Goal: Information Seeking & Learning: Understand process/instructions

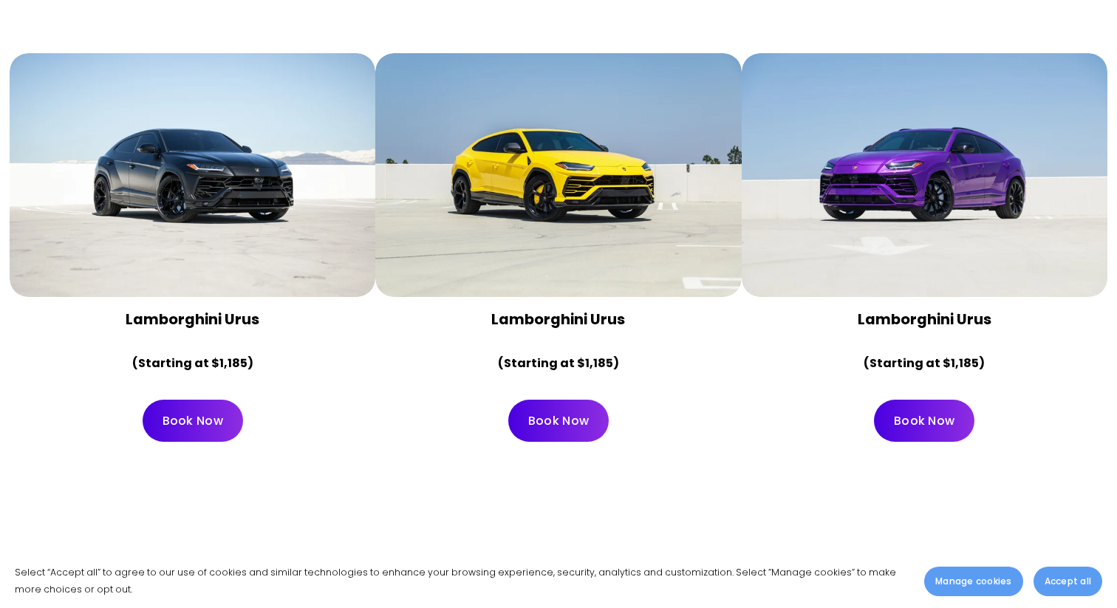
scroll to position [681, 0]
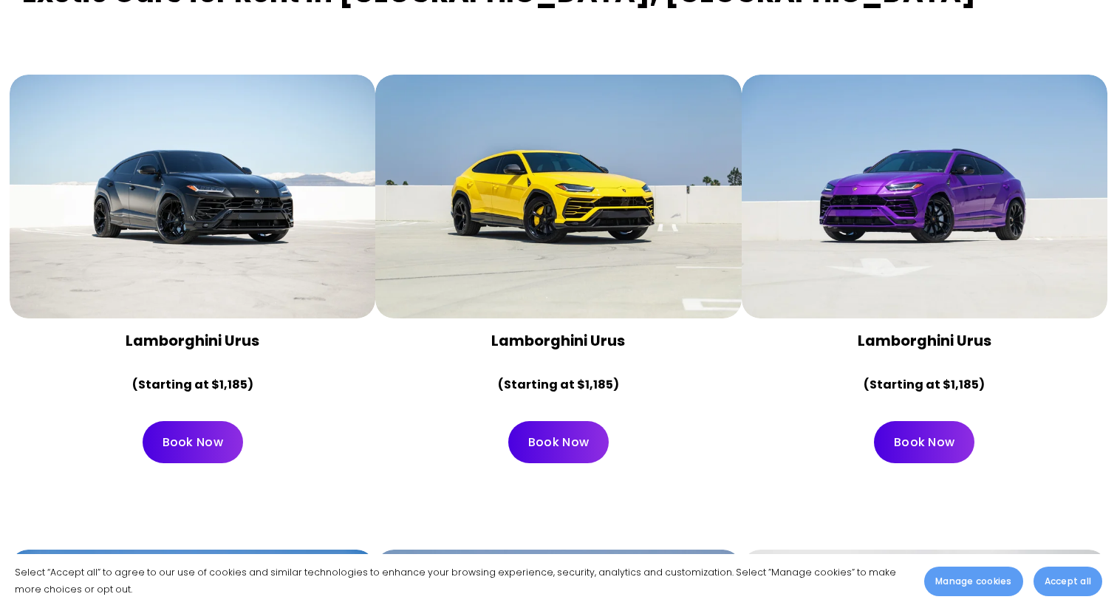
click at [577, 421] on link "Book Now" at bounding box center [558, 442] width 101 height 42
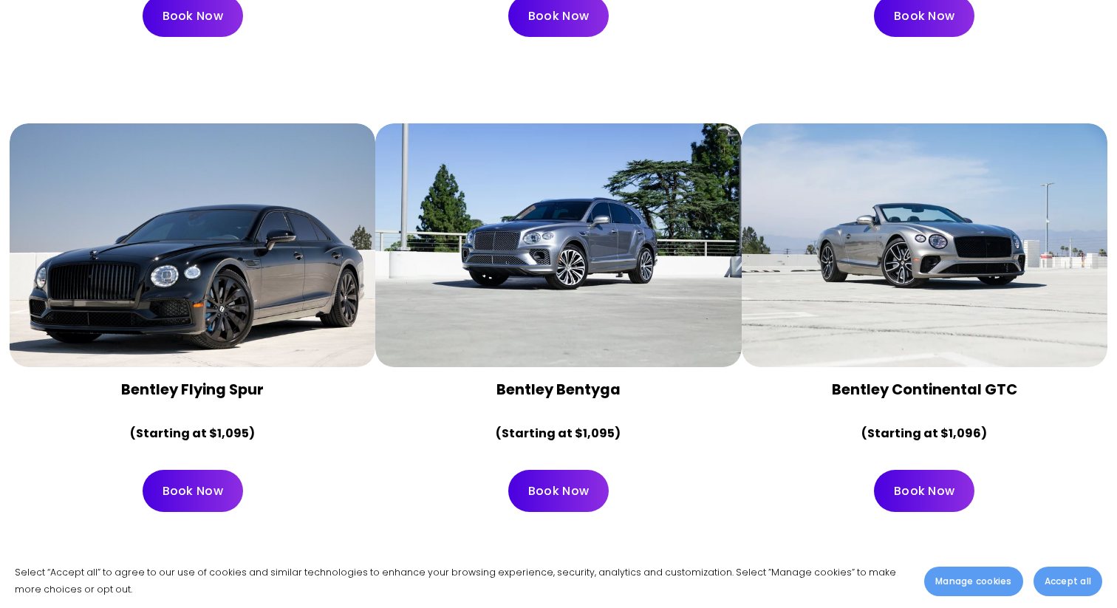
scroll to position [3585, 0]
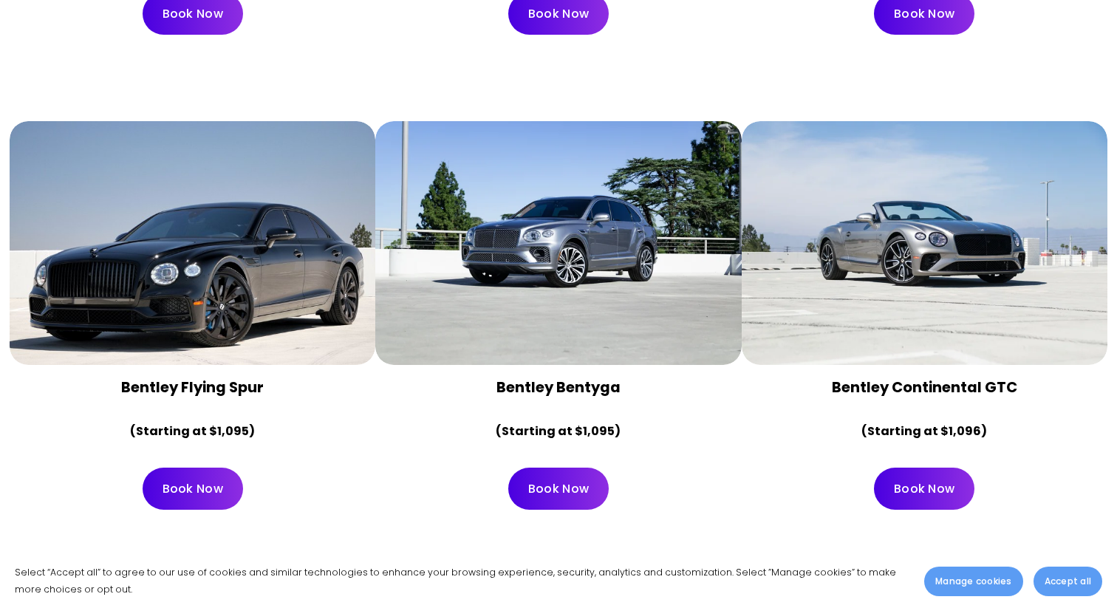
click at [977, 282] on div at bounding box center [925, 243] width 366 height 244
click at [933, 377] on strong "Bentley Continental GTC" at bounding box center [925, 387] width 186 height 21
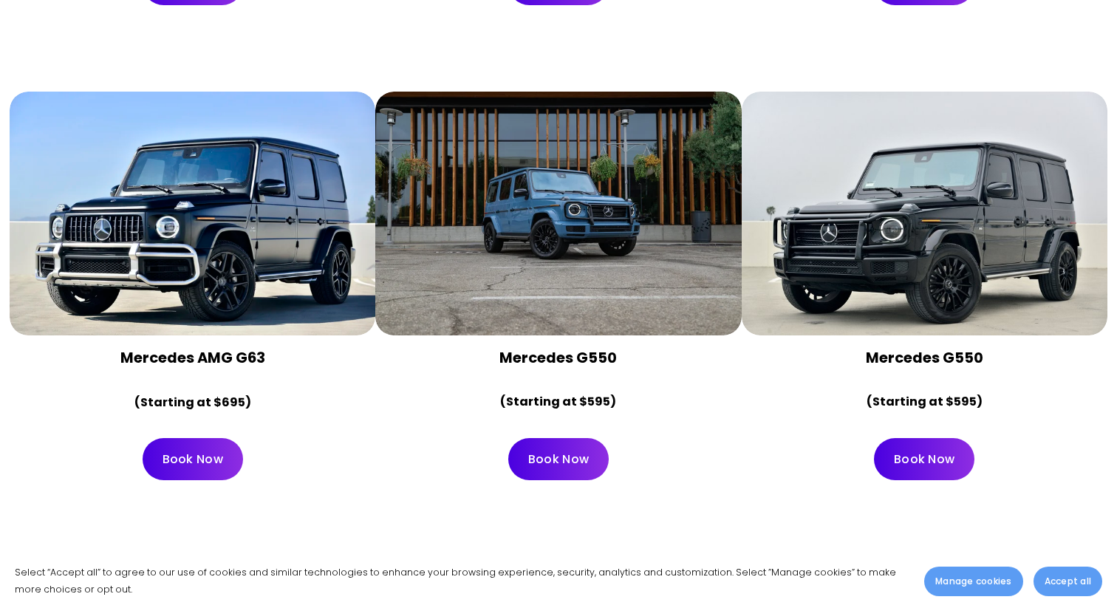
scroll to position [4098, 0]
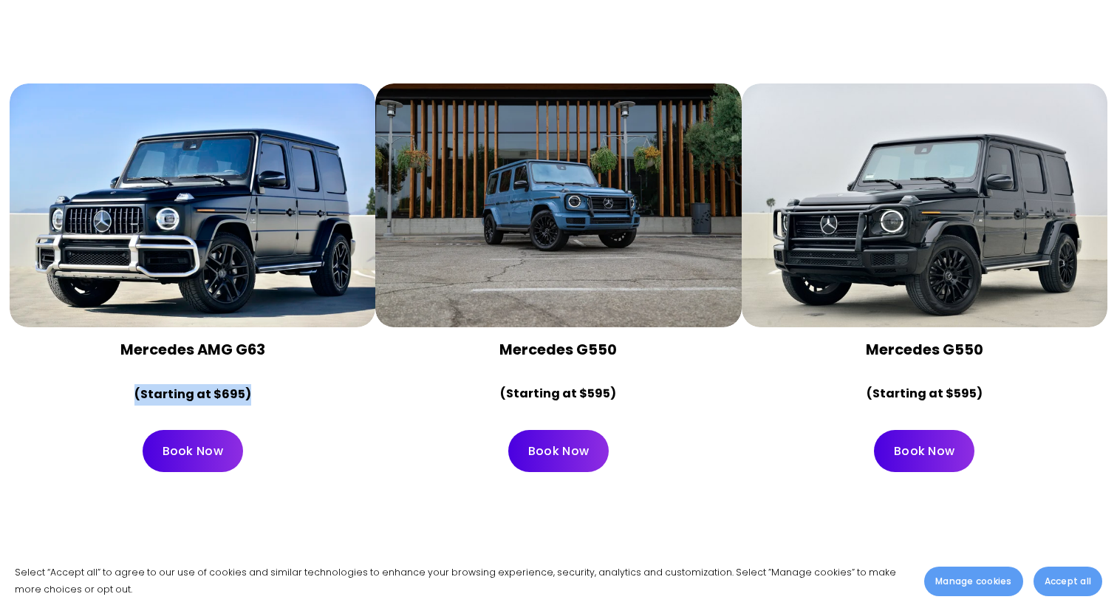
drag, startPoint x: 252, startPoint y: 350, endPoint x: 130, endPoint y: 346, distance: 122.0
click at [130, 384] on p "(Starting at $695)" at bounding box center [192, 394] width 341 height 21
click at [317, 365] on div "Mercedes AMG G63 (Starting at $695)" at bounding box center [193, 372] width 366 height 90
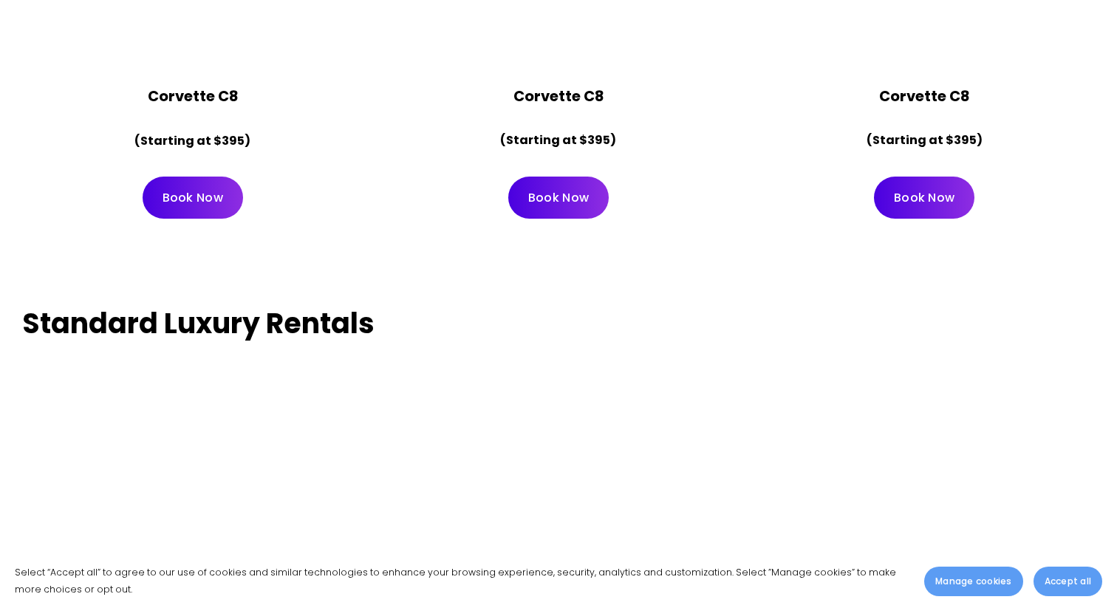
scroll to position [5672, 0]
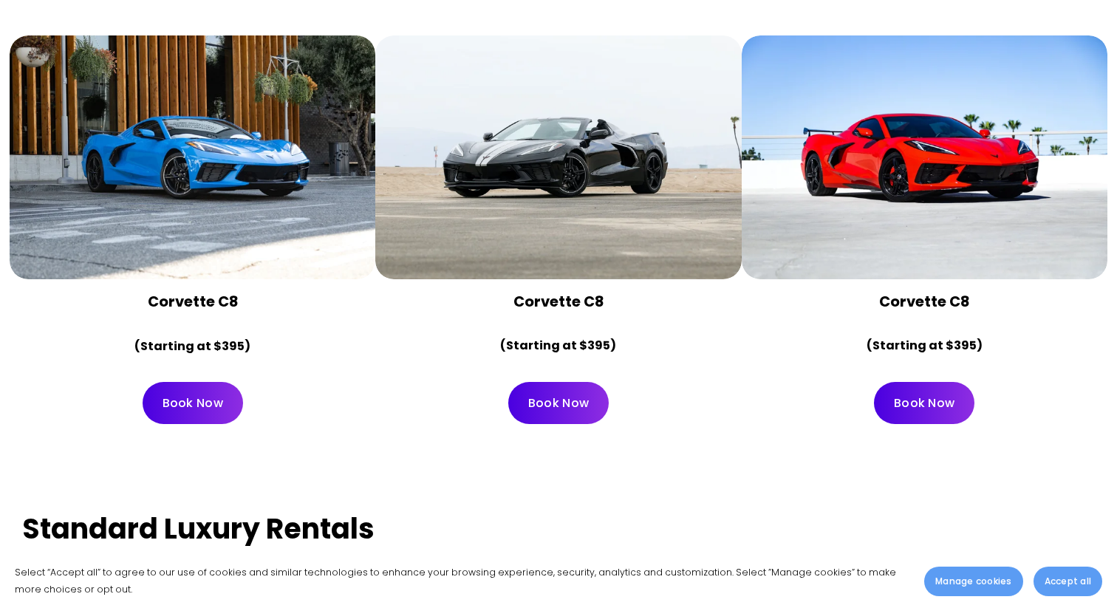
click at [585, 118] on div at bounding box center [558, 157] width 366 height 244
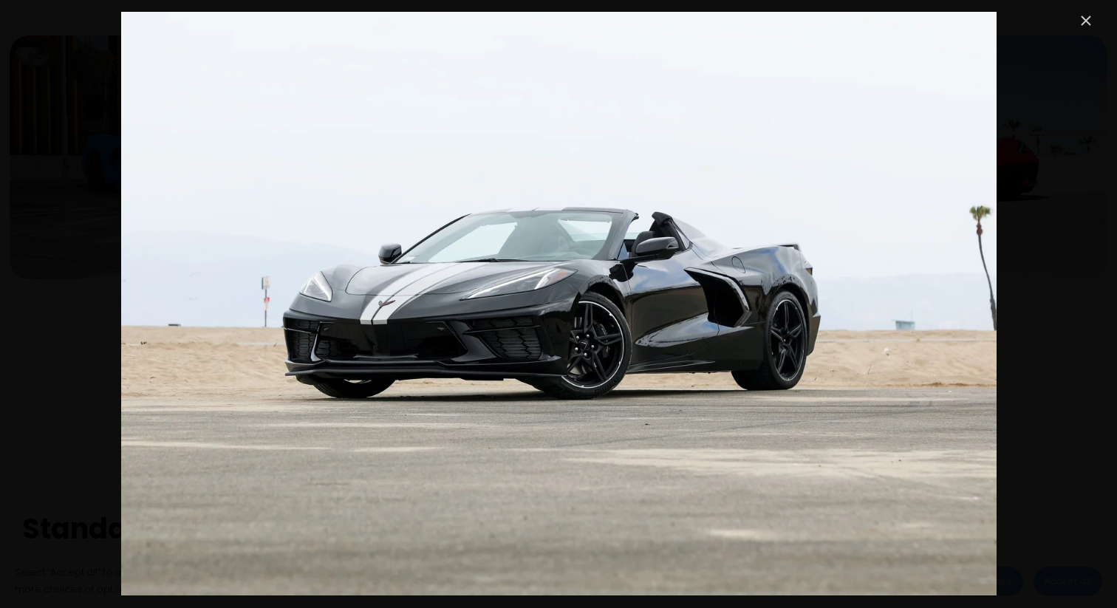
click at [975, 252] on img "Image" at bounding box center [559, 304] width 876 height 584
click at [1090, 283] on div "Image" at bounding box center [558, 304] width 1073 height 584
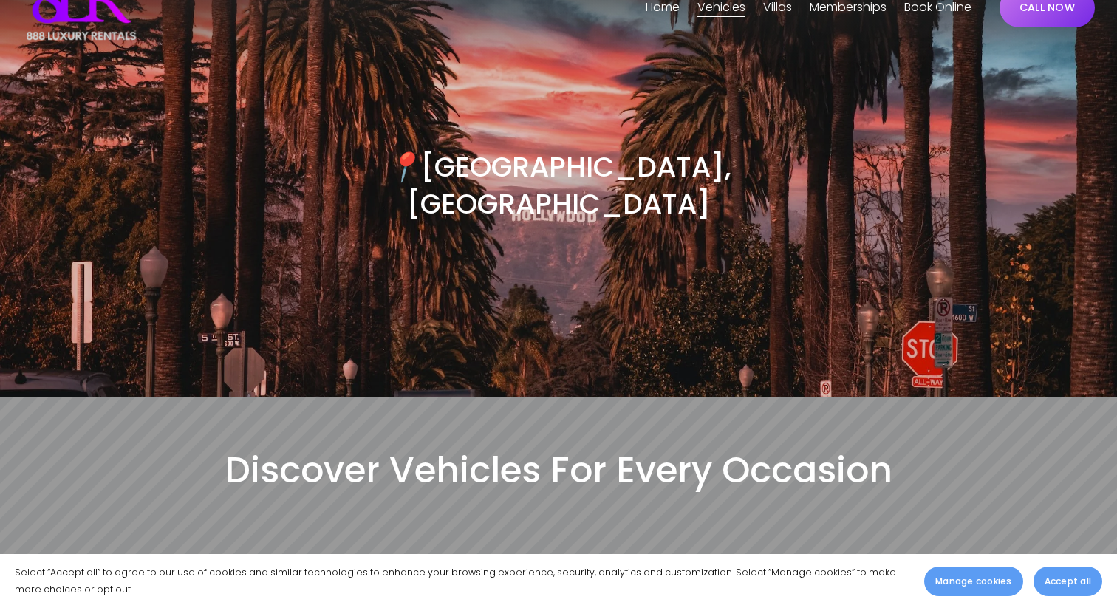
scroll to position [0, 0]
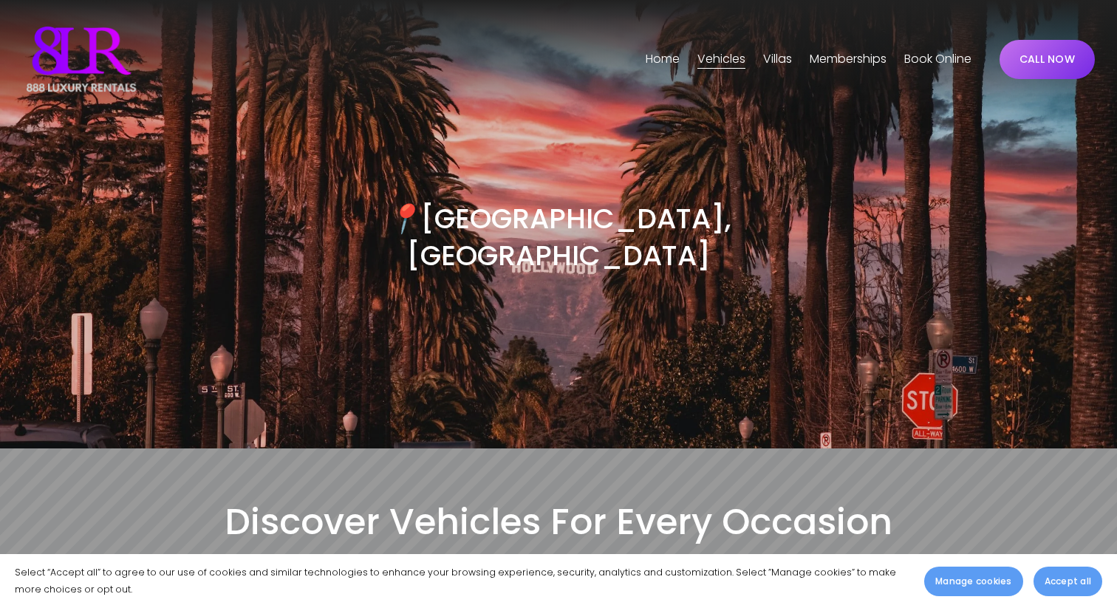
click at [916, 60] on link "Book Online" at bounding box center [938, 59] width 67 height 24
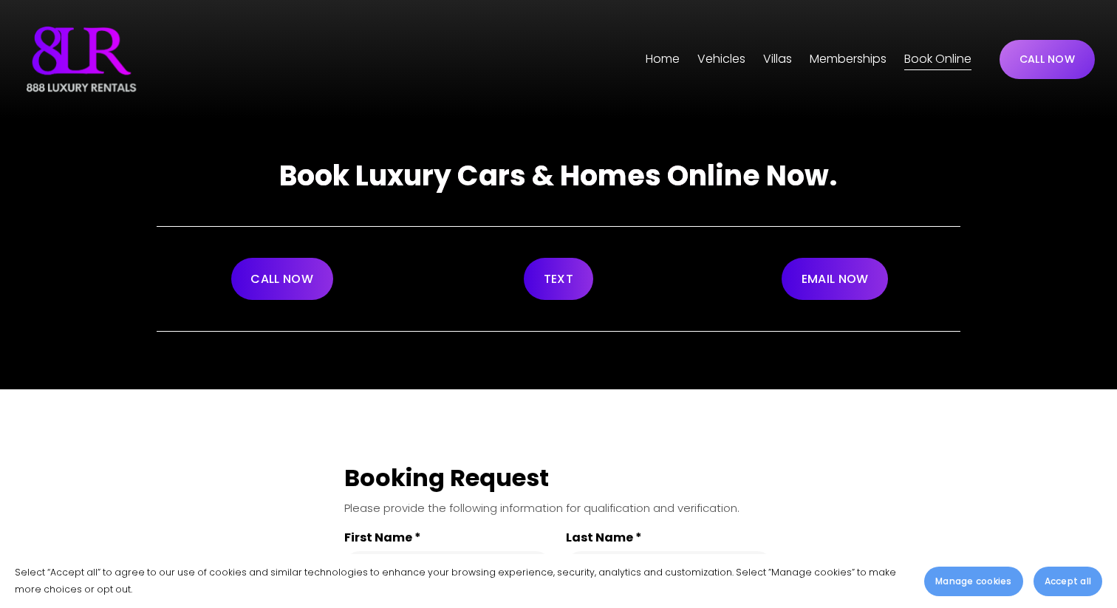
click at [656, 63] on link "Home" at bounding box center [663, 59] width 34 height 24
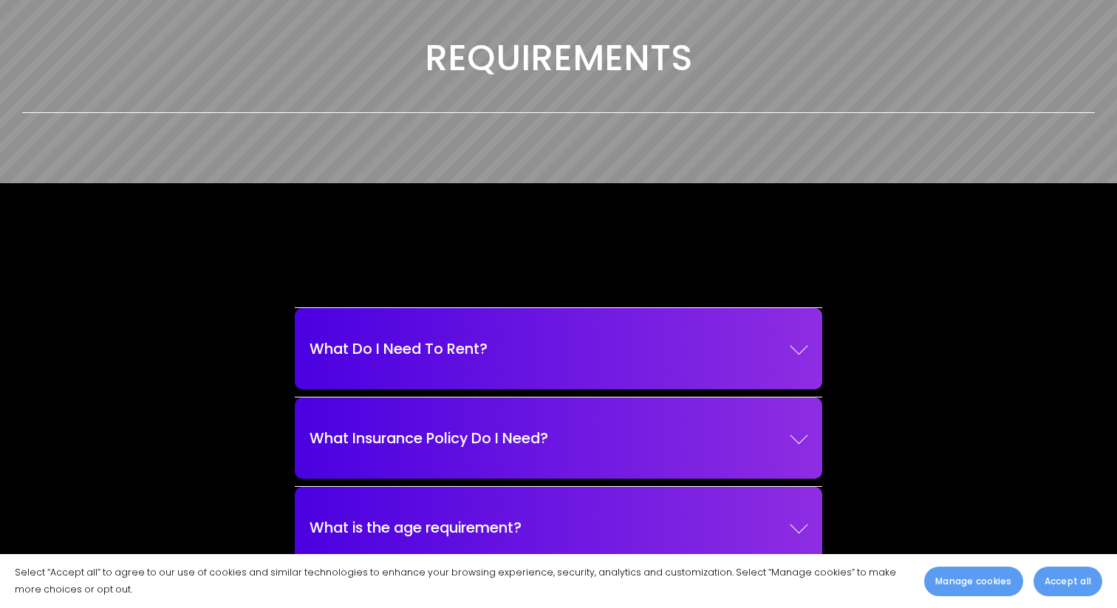
scroll to position [1762, 0]
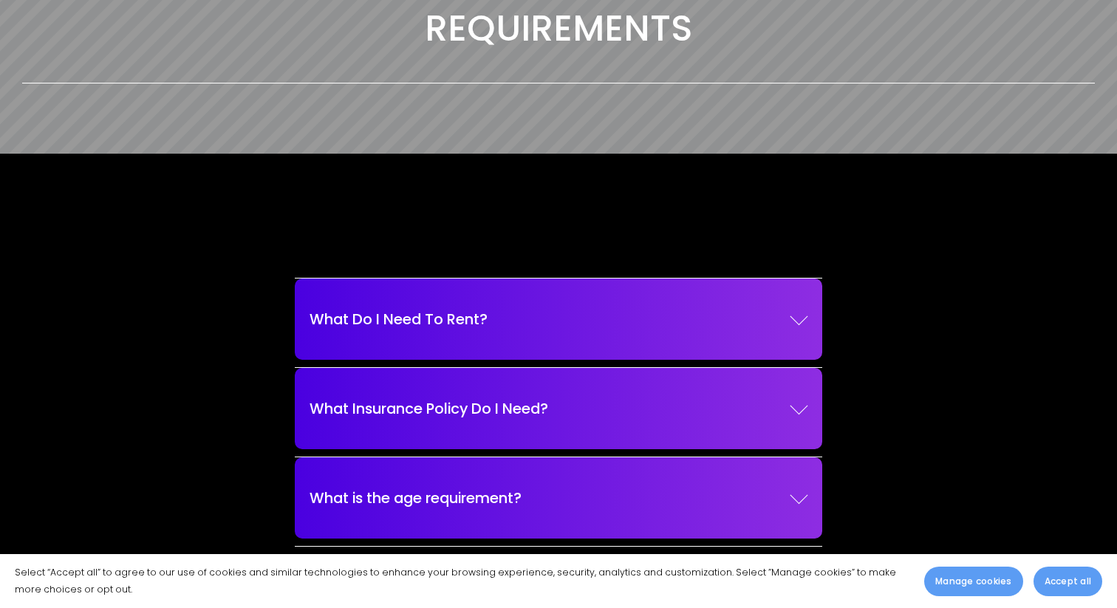
click at [651, 310] on button "What Do I Need To Rent?" at bounding box center [559, 319] width 498 height 67
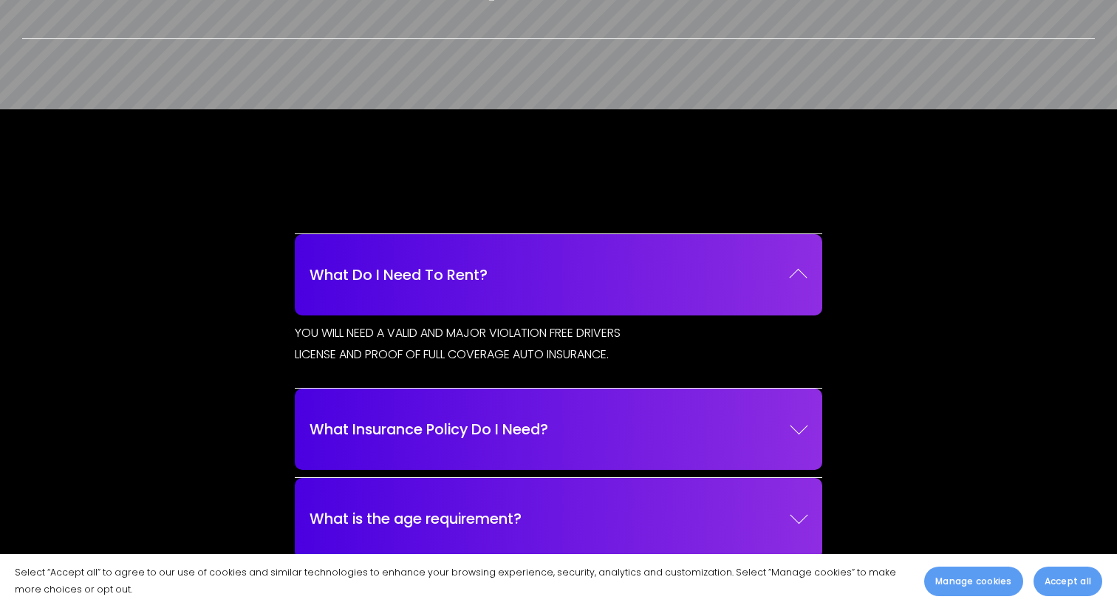
scroll to position [1808, 0]
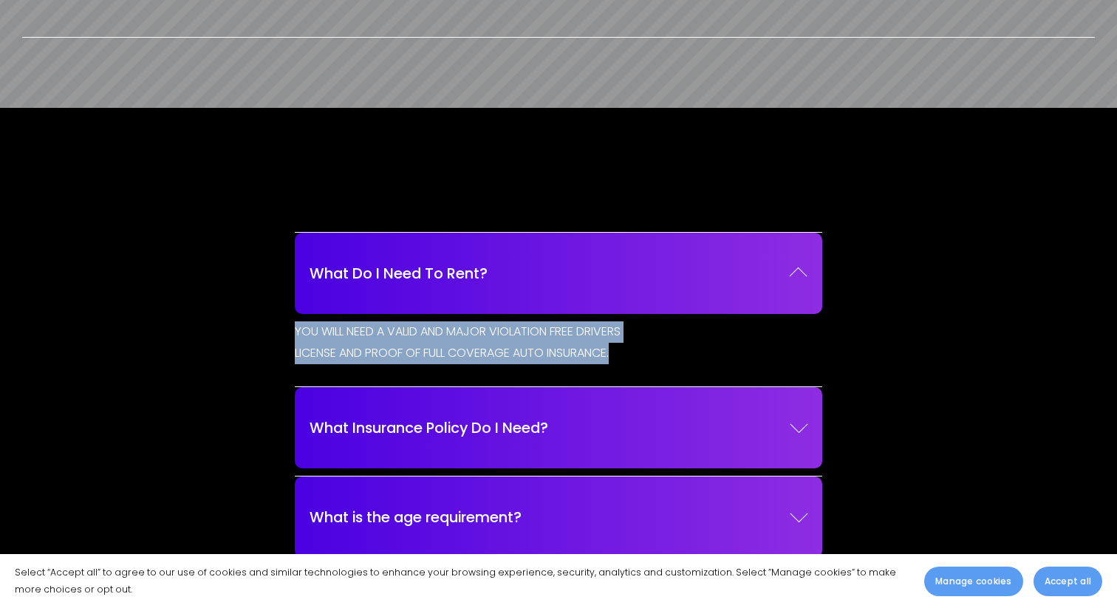
drag, startPoint x: 293, startPoint y: 300, endPoint x: 630, endPoint y: 335, distance: 339.5
click at [630, 335] on div "What Do I Need To Rent? YOU WILL NEED A VALID AND MAJOR VIOLATION FREE DRIVERS …" at bounding box center [558, 398] width 553 height 359
click at [707, 330] on div "YOU WILL NEED A VALID AND MAJOR VIOLATION FREE DRIVERS LICENSE AND PROOF OF FUL…" at bounding box center [559, 353] width 528 height 65
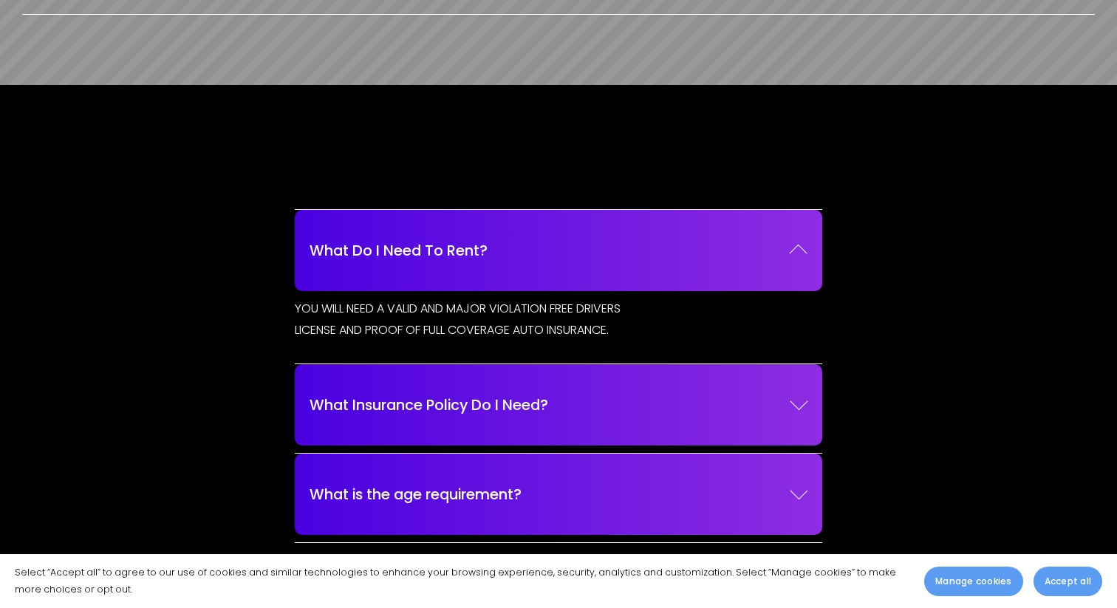
scroll to position [1833, 0]
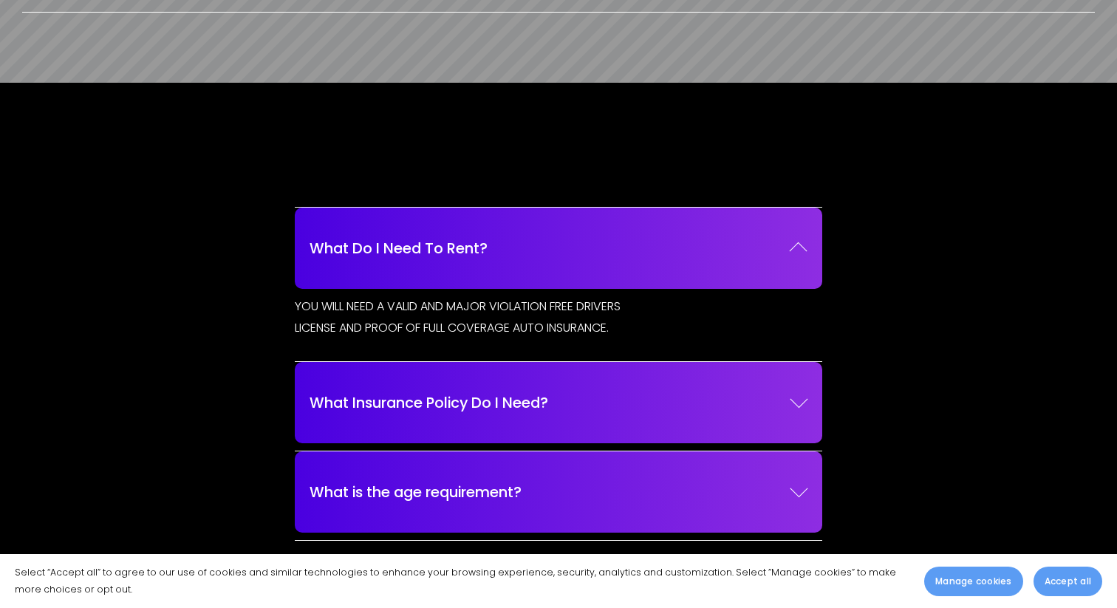
click at [695, 370] on button "What Insurance Policy Do I Need?" at bounding box center [559, 403] width 498 height 67
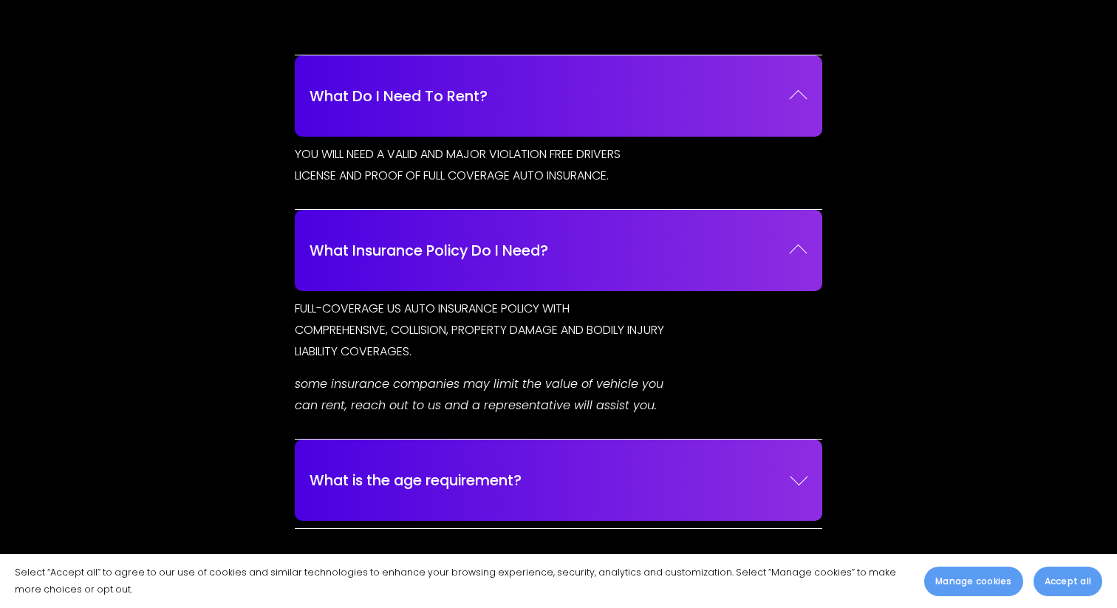
scroll to position [2108, 0]
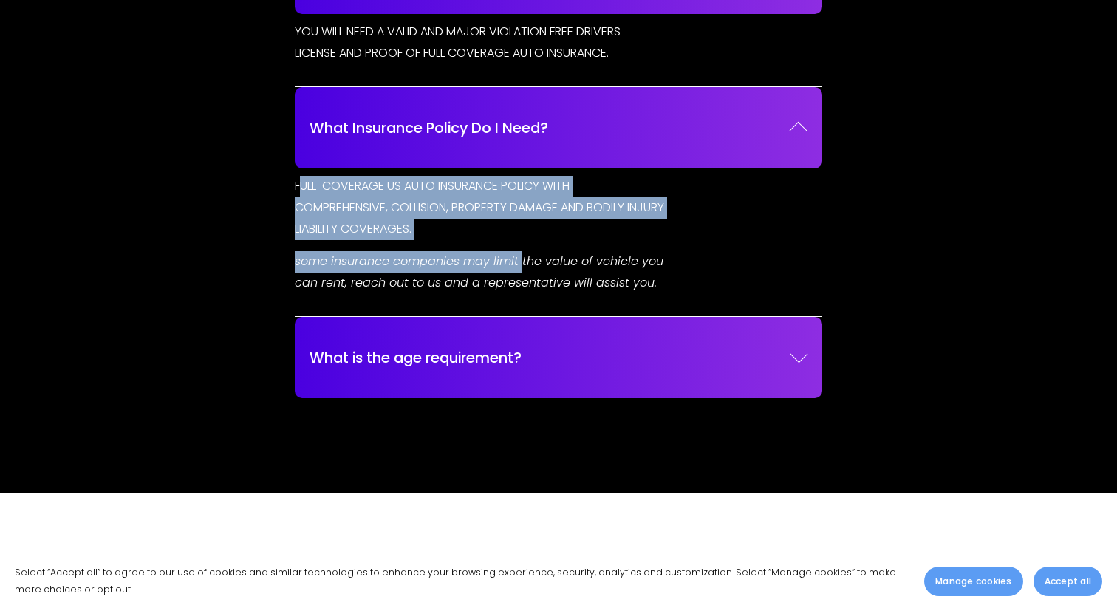
drag, startPoint x: 298, startPoint y: 162, endPoint x: 520, endPoint y: 229, distance: 231.7
click at [520, 229] on div "FULL-COVERAGE US AUTO INSURANCE POLICY WITH COMPREHENSIVE, COLLISION, PROPERTY …" at bounding box center [480, 246] width 370 height 140
click at [655, 256] on p "some insurance companies may limit the value of vehicle you can rent, reach out…" at bounding box center [480, 272] width 370 height 43
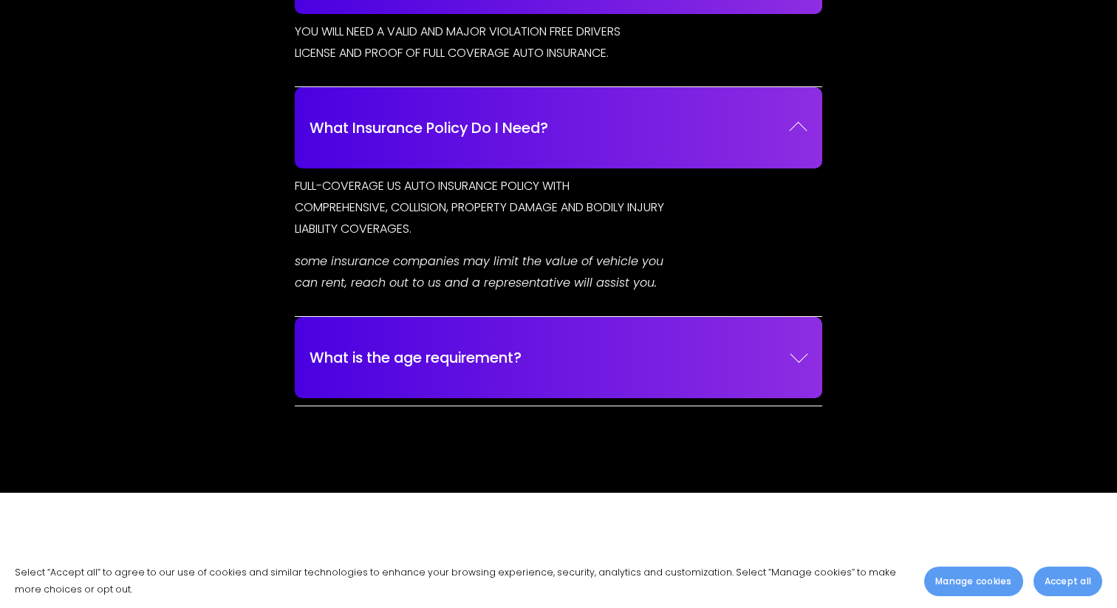
click at [637, 347] on span "What is the age requirement?" at bounding box center [550, 358] width 480 height 22
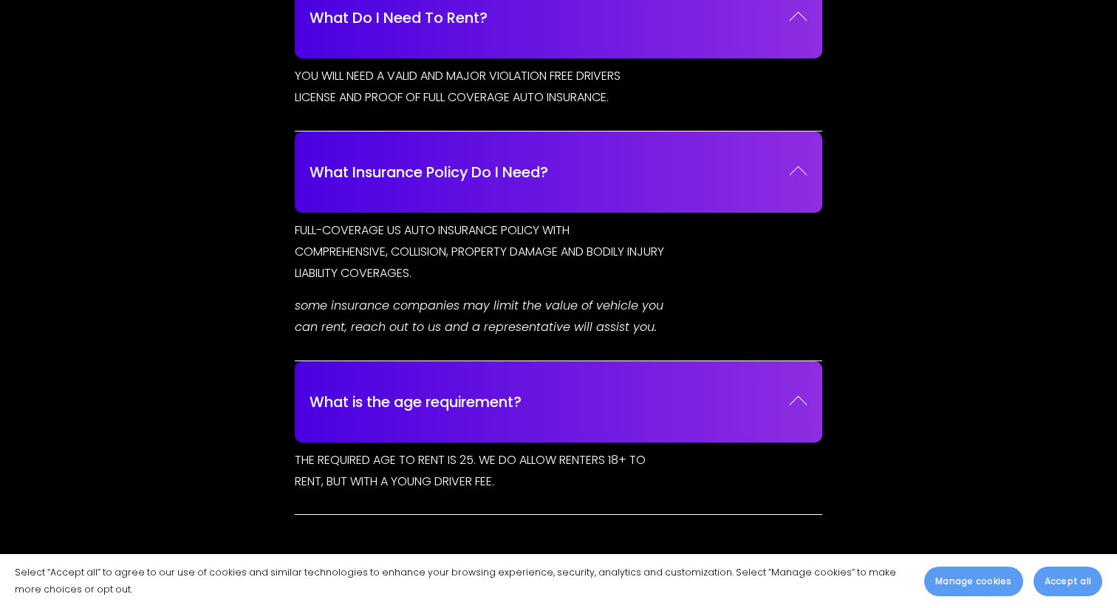
scroll to position [2063, 0]
